Goal: Check status: Check status

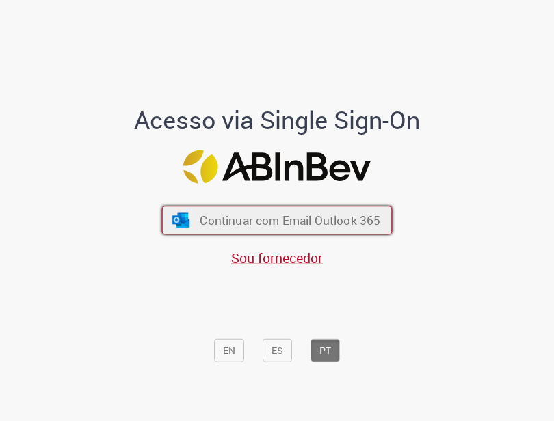
click at [226, 218] on span "Continuar com Email Outlook 365" at bounding box center [290, 221] width 180 height 16
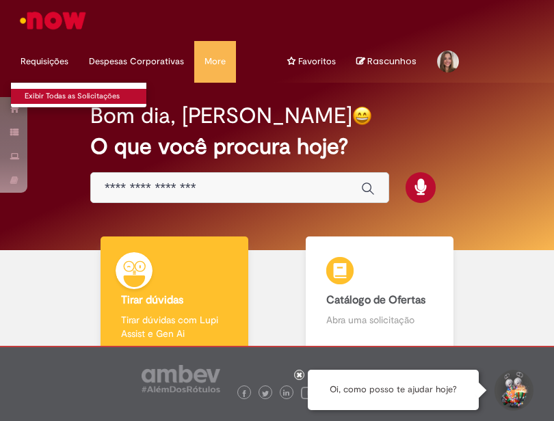
click at [58, 92] on link "Exibir Todas as Solicitações" at bounding box center [86, 96] width 150 height 15
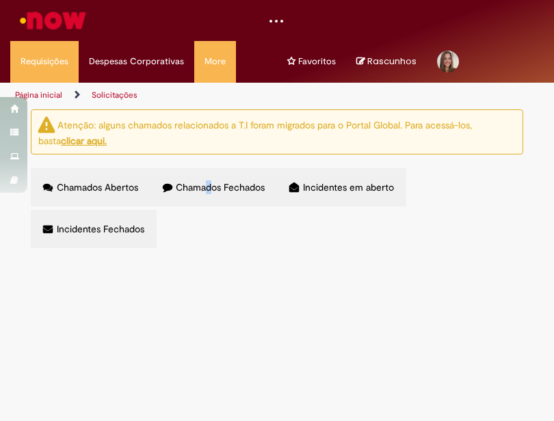
click at [208, 179] on label "Chamados Fechados" at bounding box center [213, 187] width 127 height 38
click at [204, 192] on span "Chamados Fechados" at bounding box center [220, 187] width 89 height 12
drag, startPoint x: 83, startPoint y: 217, endPoint x: 38, endPoint y: 217, distance: 44.4
click at [0, 0] on section "Itens solicitados Exportar como PDF Exportar como Excel Exportar como CSV Itens…" at bounding box center [0, 0] width 0 height 0
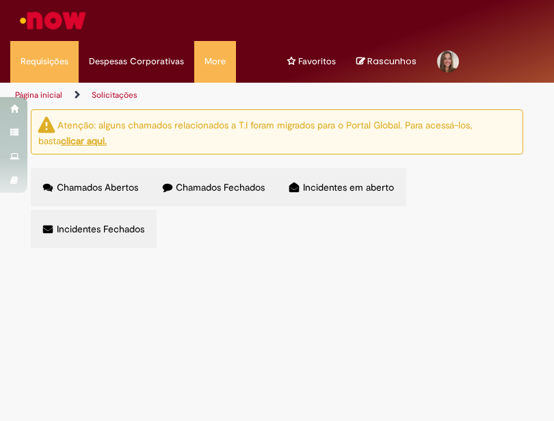
click at [0, 0] on td "R13449141" at bounding box center [0, 0] width 0 height 0
drag, startPoint x: 84, startPoint y: 219, endPoint x: 46, endPoint y: 219, distance: 37.6
click at [0, 0] on td "R13449141" at bounding box center [0, 0] width 0 height 0
copy span "R13449141"
